Goal: Navigation & Orientation: Understand site structure

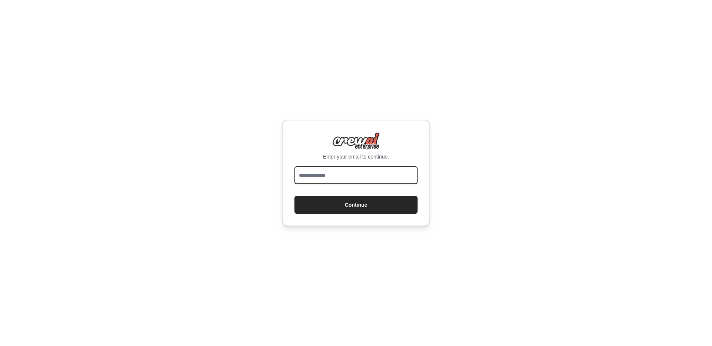
click at [346, 174] on input "email" at bounding box center [355, 175] width 123 height 18
type input "**********"
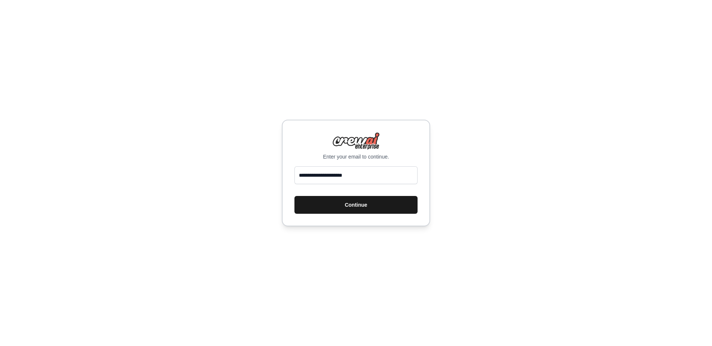
click at [353, 204] on button "Continue" at bounding box center [355, 205] width 123 height 18
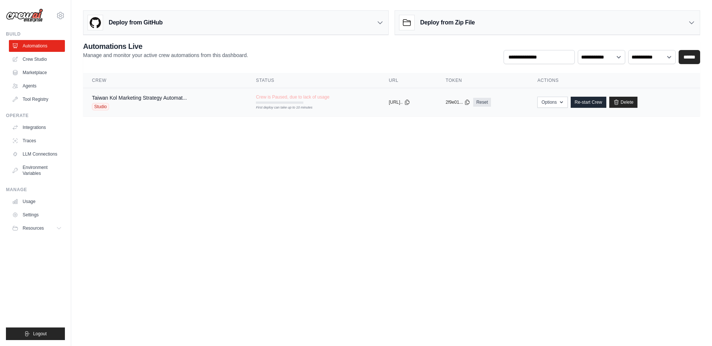
click at [397, 103] on div "copied" at bounding box center [397, 99] width 16 height 9
click at [34, 59] on link "Crew Studio" at bounding box center [38, 59] width 56 height 12
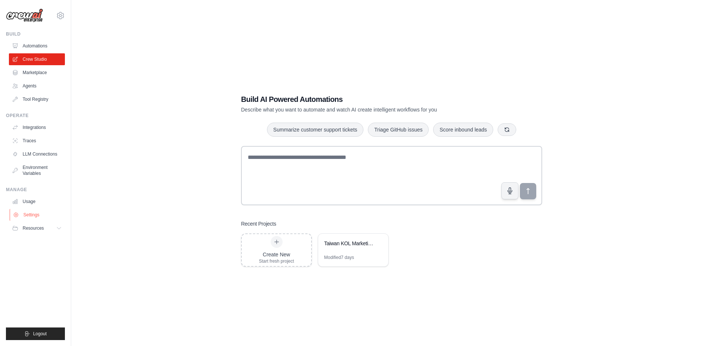
click at [22, 212] on link "Settings" at bounding box center [38, 215] width 56 height 12
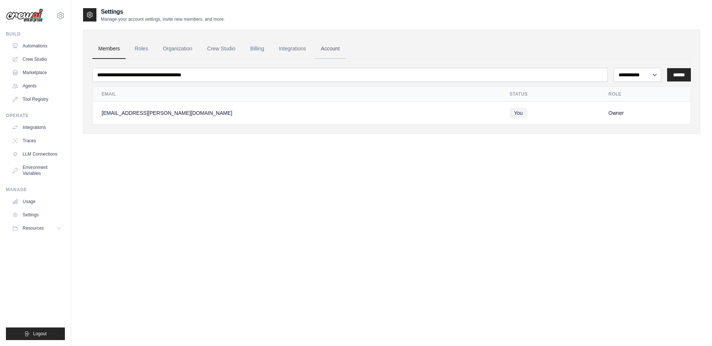
click at [346, 50] on link "Account" at bounding box center [330, 49] width 31 height 20
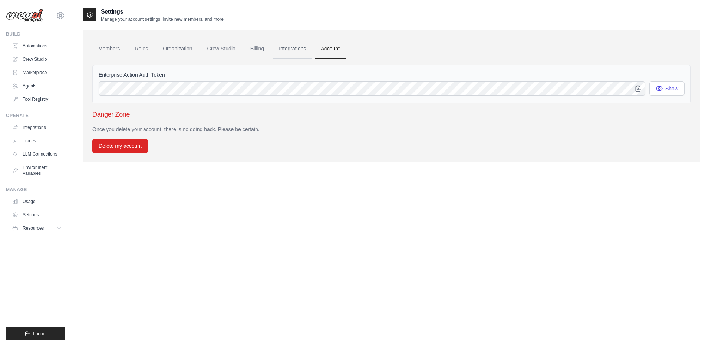
click at [301, 51] on link "Integrations" at bounding box center [292, 49] width 39 height 20
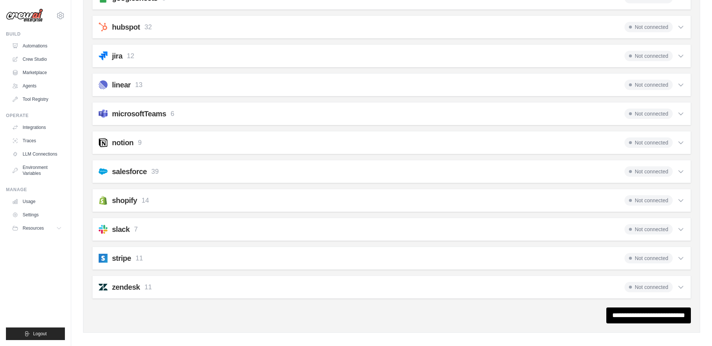
scroll to position [343, 0]
click at [227, 196] on div "shopify 14 Not connected" at bounding box center [392, 201] width 586 height 10
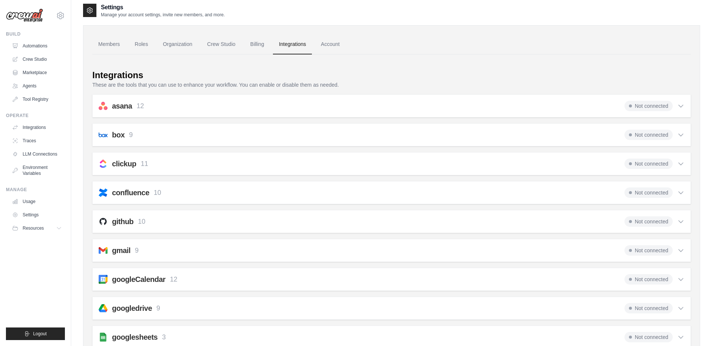
scroll to position [0, 0]
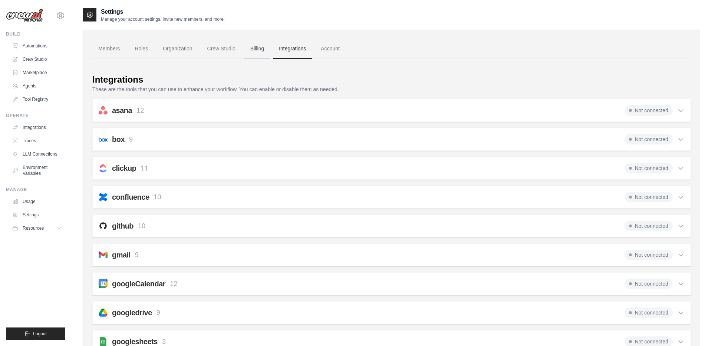
click at [262, 50] on link "Billing" at bounding box center [257, 49] width 26 height 20
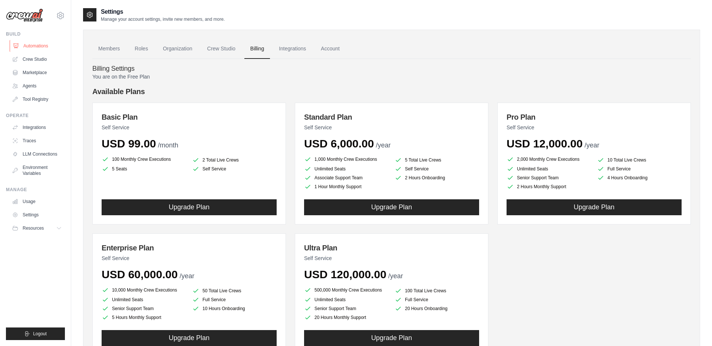
click at [47, 49] on link "Automations" at bounding box center [38, 46] width 56 height 12
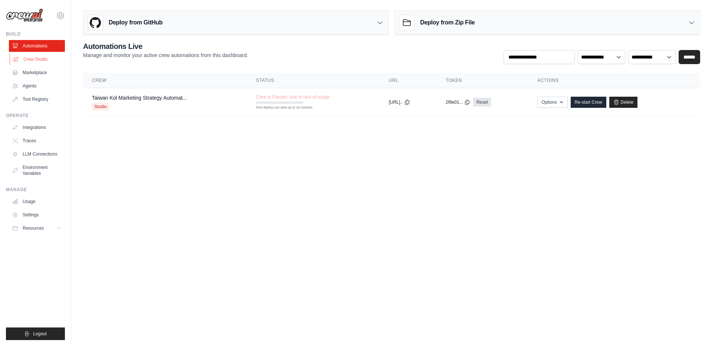
click at [47, 63] on link "Crew Studio" at bounding box center [38, 59] width 56 height 12
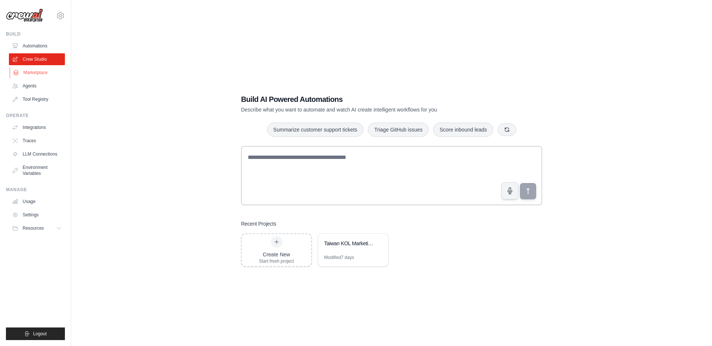
click at [49, 71] on link "Marketplace" at bounding box center [38, 73] width 56 height 12
